Goal: Information Seeking & Learning: Check status

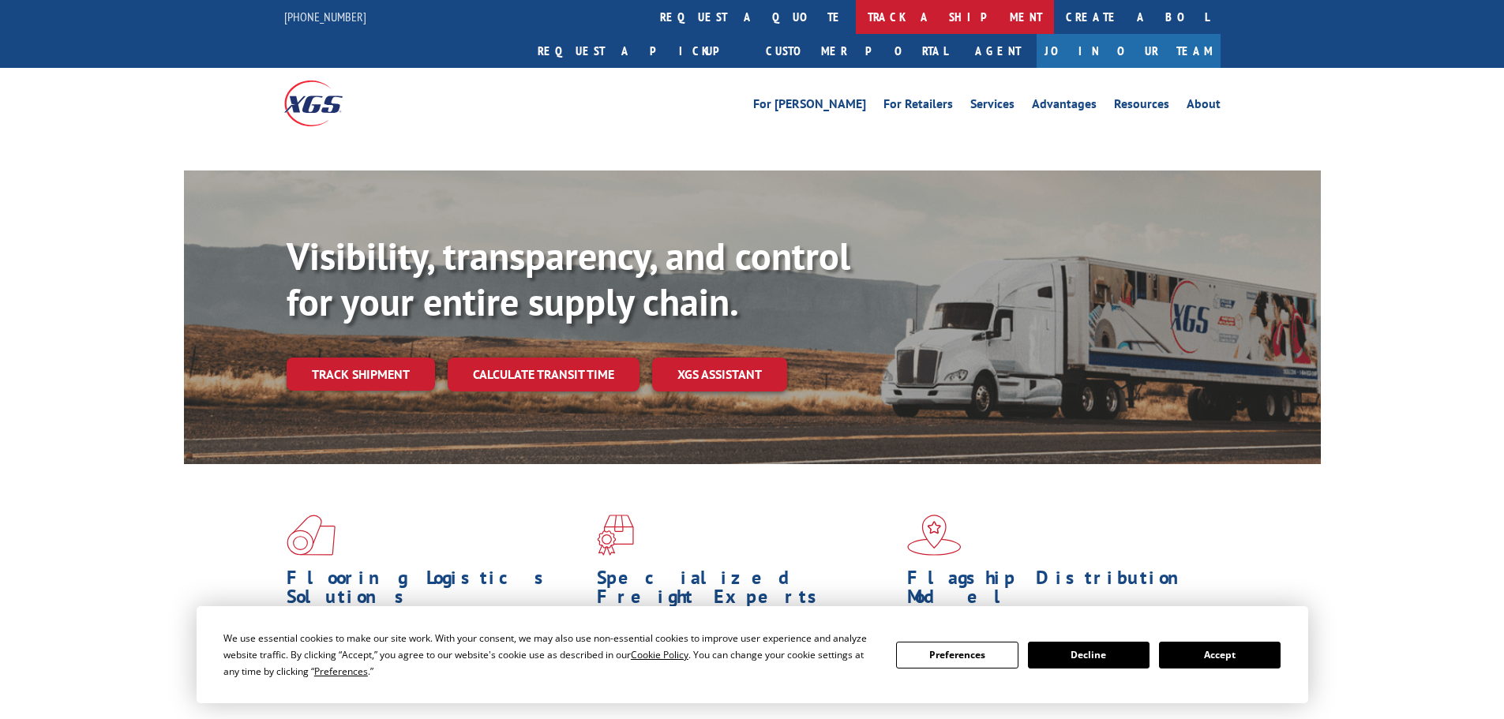
click at [856, 18] on link "track a shipment" at bounding box center [955, 17] width 198 height 34
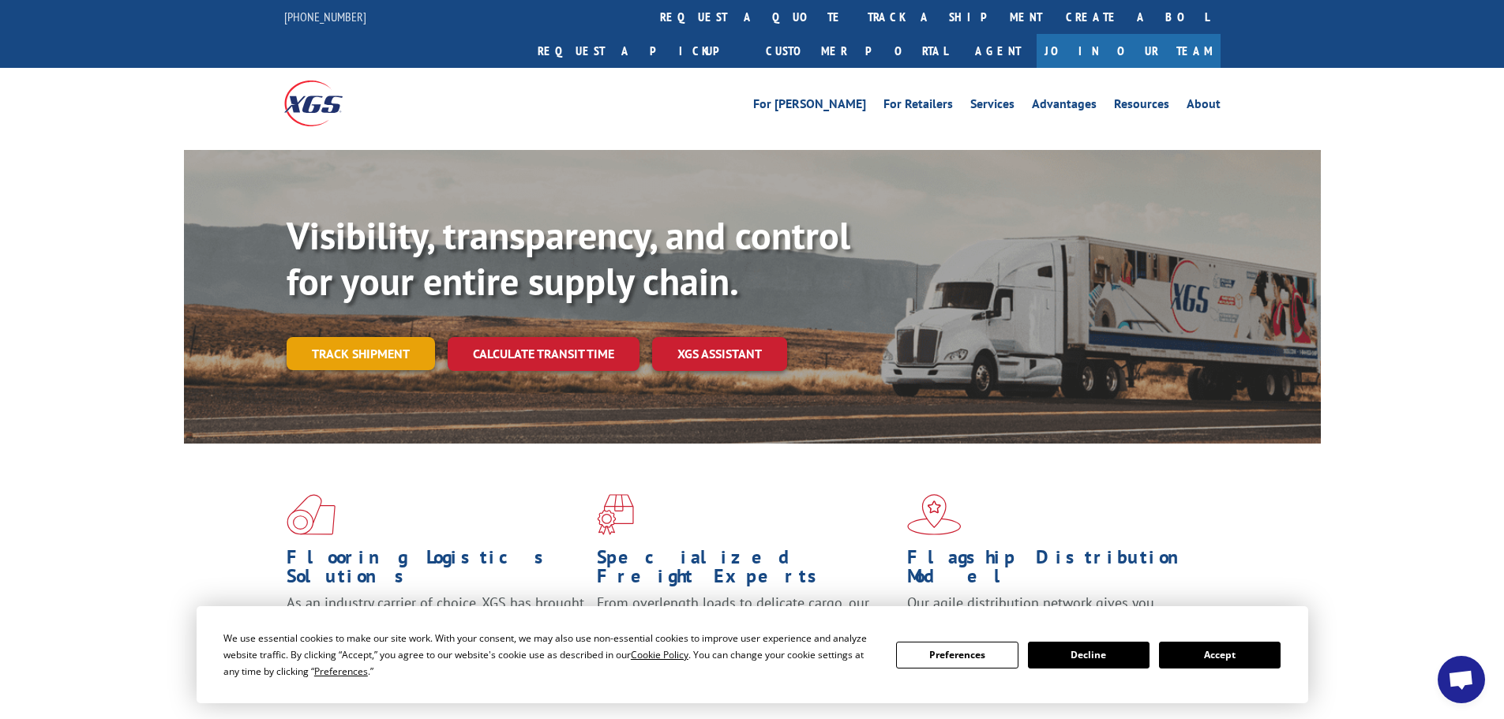
click at [367, 337] on link "Track shipment" at bounding box center [361, 353] width 148 height 33
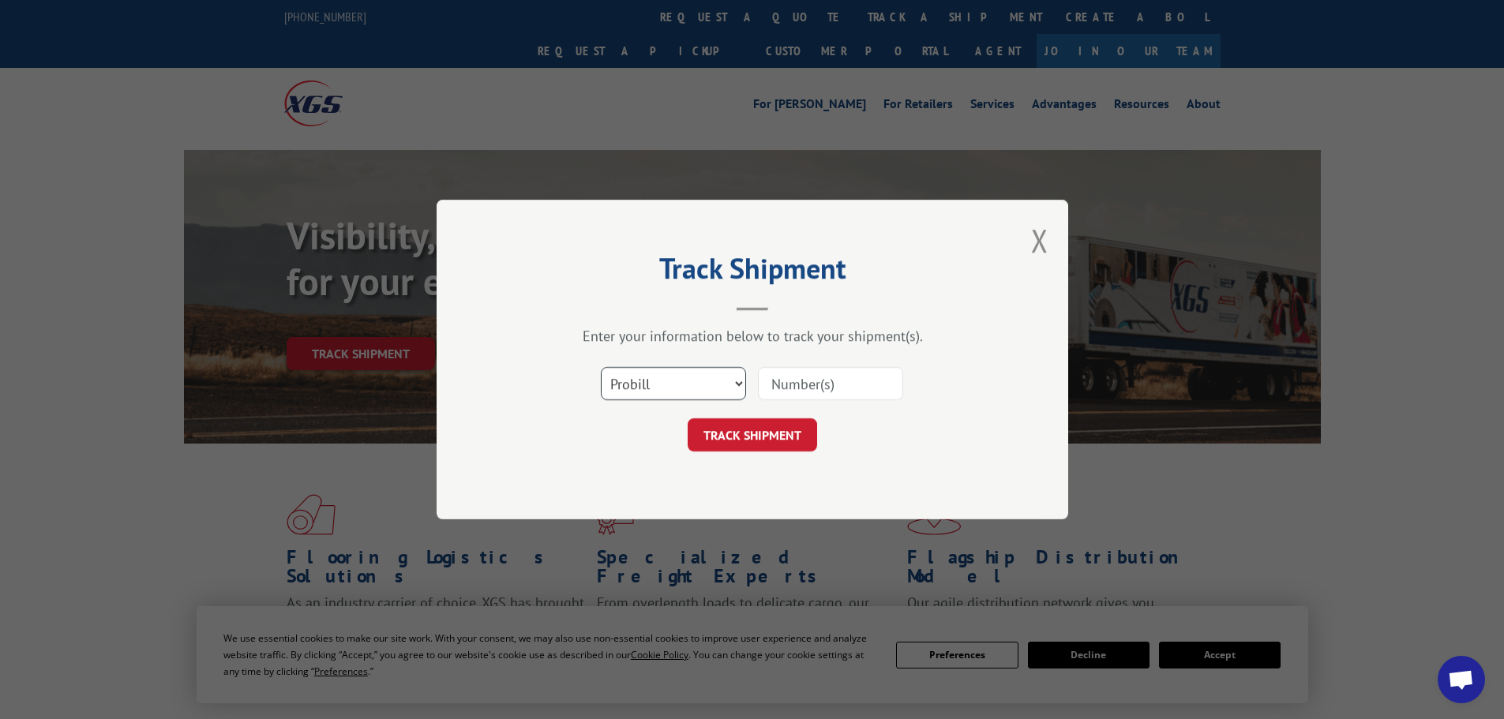
click at [714, 381] on select "Select category... Probill BOL PO" at bounding box center [673, 383] width 145 height 33
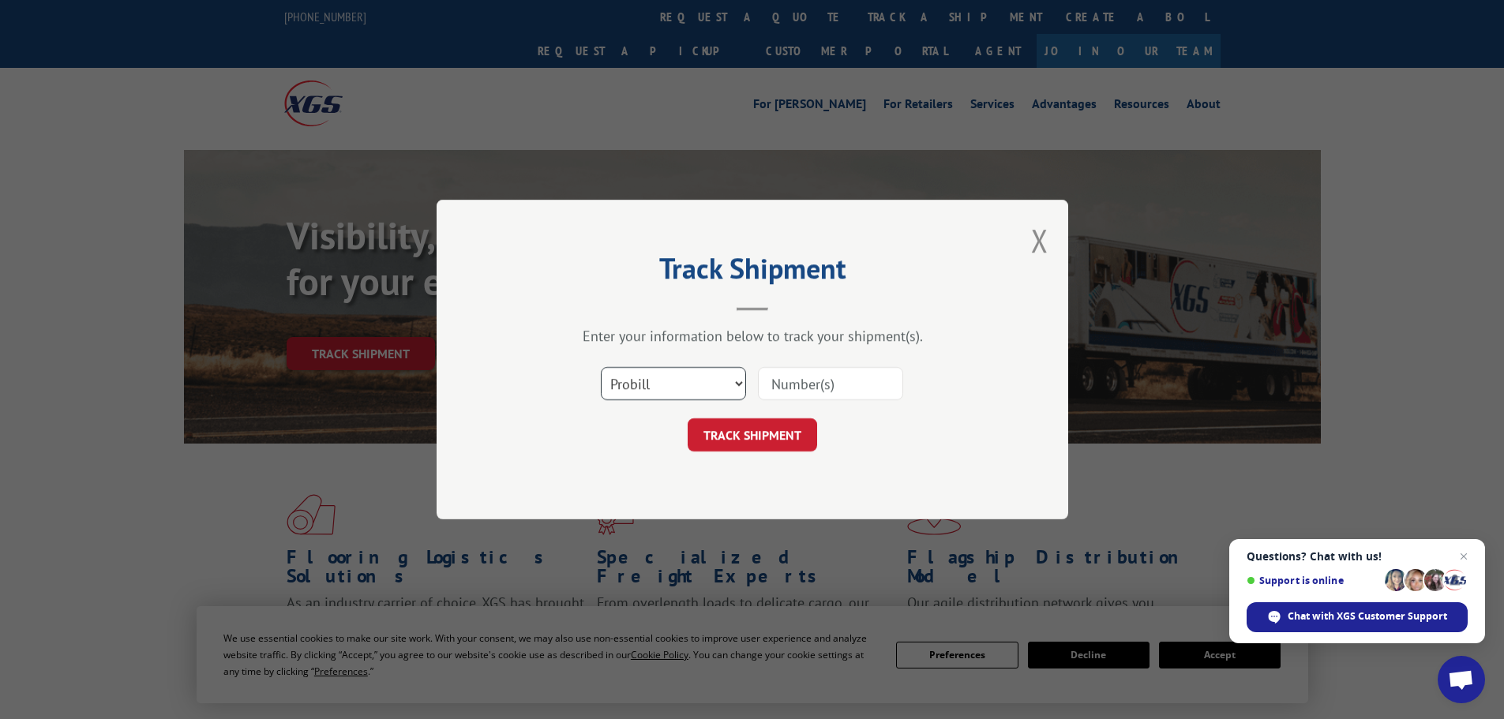
select select "bol"
click at [601, 367] on select "Select category... Probill BOL PO" at bounding box center [673, 383] width 145 height 33
click at [839, 377] on input at bounding box center [830, 383] width 145 height 33
paste input "7055105"
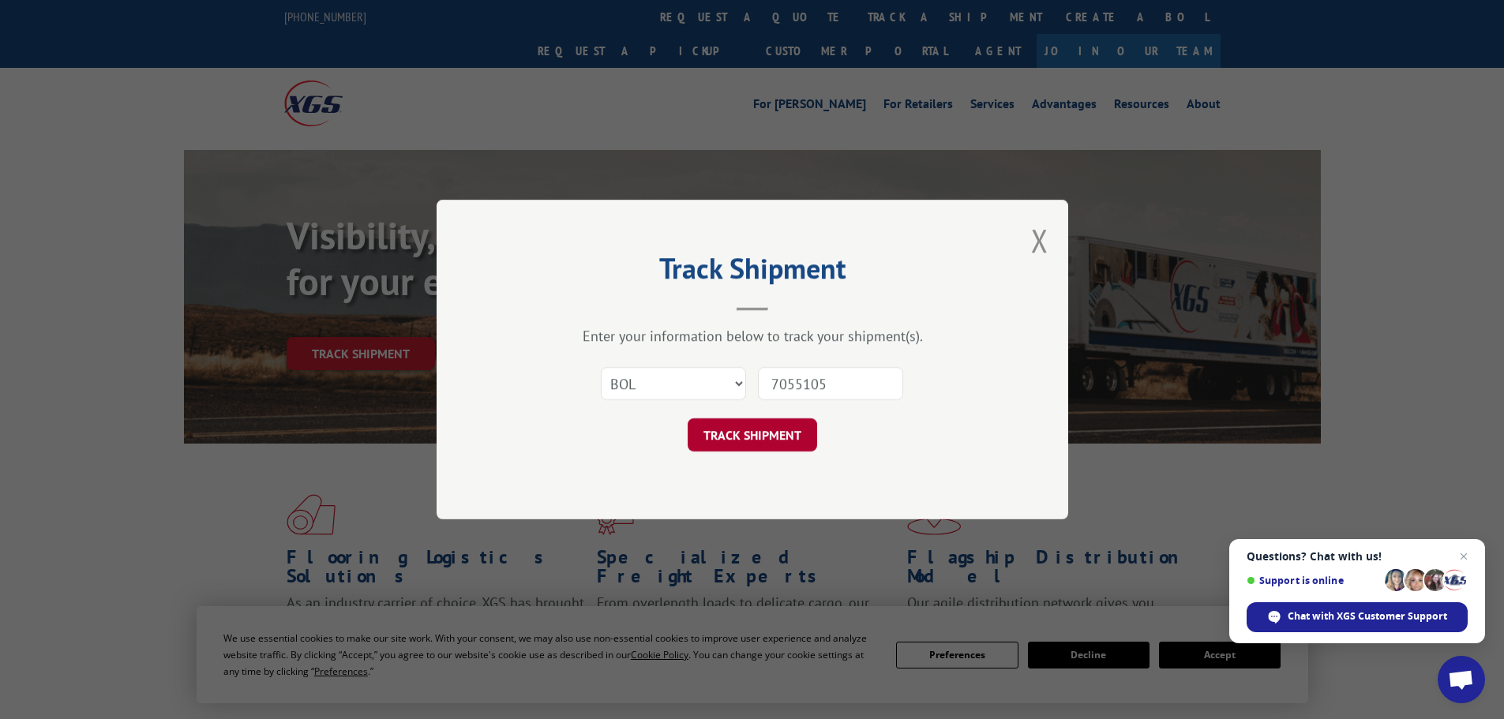
type input "7055105"
click at [775, 426] on button "TRACK SHIPMENT" at bounding box center [753, 435] width 130 height 33
